Goal: Use online tool/utility: Utilize a website feature to perform a specific function

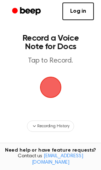
click at [54, 86] on span "button" at bounding box center [51, 87] width 20 height 20
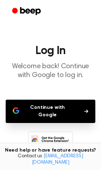
click at [68, 111] on button "Continue with Google" at bounding box center [50, 110] width 89 height 23
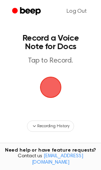
click at [17, 12] on circle "Beep" at bounding box center [15, 11] width 6 height 6
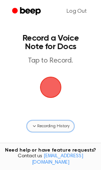
click at [36, 127] on icon "button" at bounding box center [34, 126] width 6 height 6
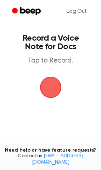
click at [59, 133] on main "Record a Voice Note for Docs Tap to Record. No recordings yet Start recording t…" at bounding box center [50, 149] width 101 height 299
click at [52, 89] on span "button" at bounding box center [51, 87] width 40 height 40
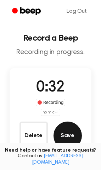
click at [61, 134] on button "Save" at bounding box center [67, 135] width 28 height 28
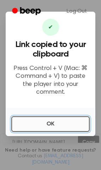
click at [56, 119] on button "OK" at bounding box center [50, 124] width 78 height 16
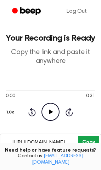
click at [80, 141] on button "Copy" at bounding box center [88, 141] width 21 height 13
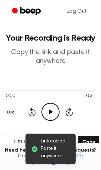
click at [48, 114] on icon "Play Audio" at bounding box center [50, 112] width 18 height 18
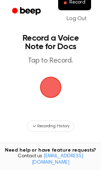
click at [4, 50] on main "Record a Voice Note for Docs Tap to Record. Recording History Tired of copying …" at bounding box center [50, 113] width 101 height 226
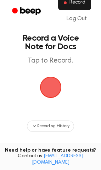
click at [78, 4] on span "Record" at bounding box center [77, 3] width 16 height 6
